Goal: Task Accomplishment & Management: Use online tool/utility

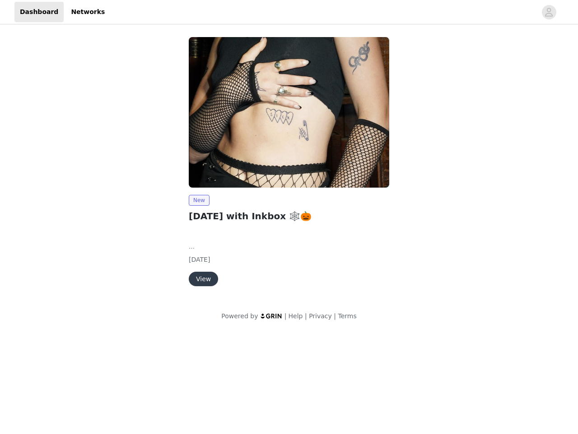
click at [289, 166] on img at bounding box center [289, 112] width 201 height 150
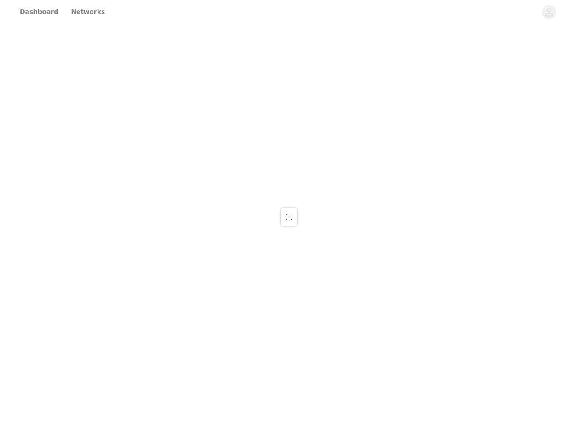
click at [549, 12] on div at bounding box center [289, 217] width 578 height 434
click at [289, 112] on div at bounding box center [289, 217] width 578 height 434
click at [199, 200] on div at bounding box center [289, 217] width 578 height 434
click at [203, 279] on div at bounding box center [289, 217] width 578 height 434
